Goal: Information Seeking & Learning: Learn about a topic

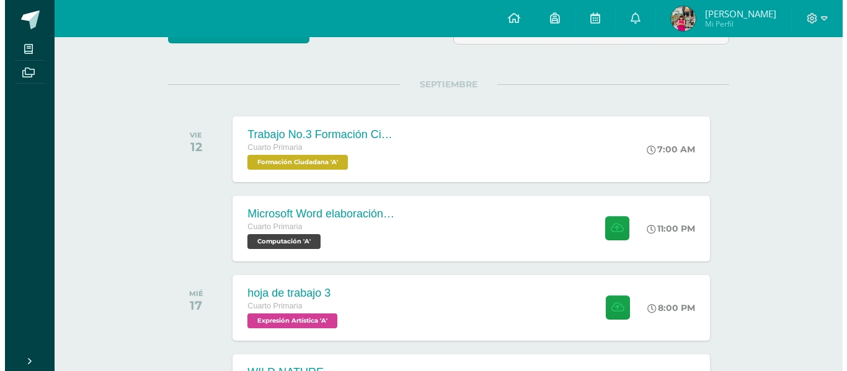
scroll to position [135, 0]
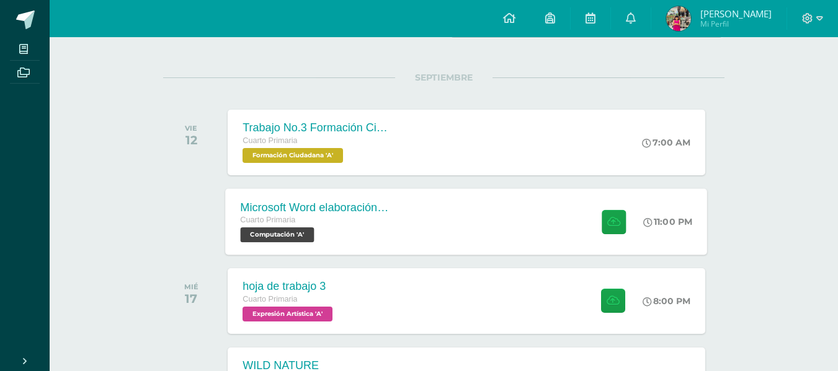
click at [386, 220] on div "Cuarto Primaria" at bounding box center [316, 221] width 150 height 14
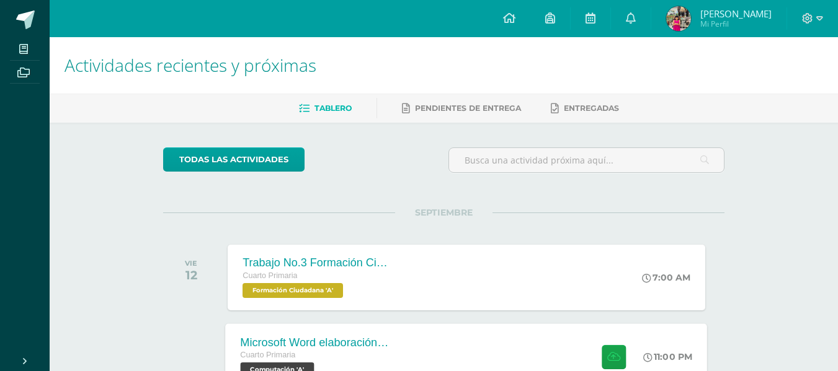
click at [471, 343] on div "Microsoft Word elaboración redacción y personalización de documentos Cuarto Pri…" at bounding box center [467, 357] width 482 height 66
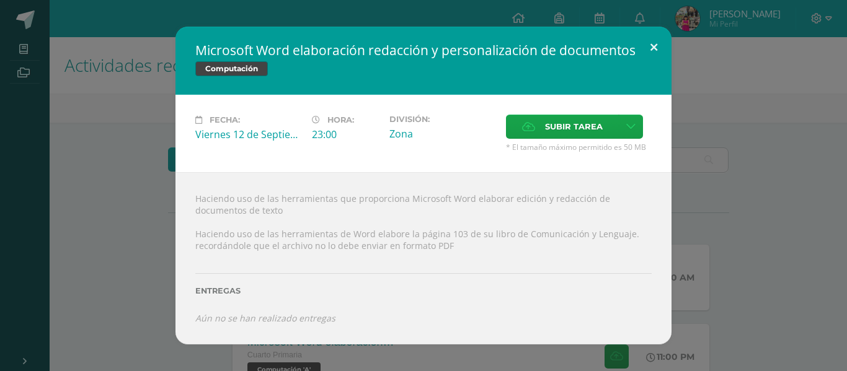
click at [656, 46] on button at bounding box center [653, 48] width 35 height 42
